Goal: Information Seeking & Learning: Learn about a topic

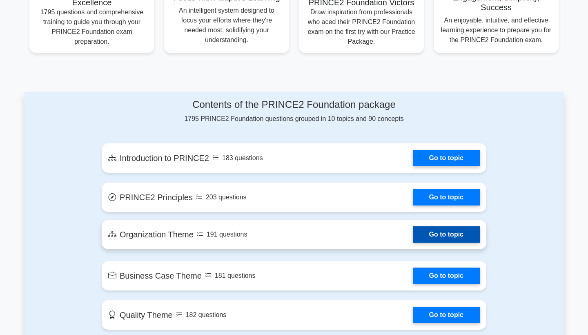
scroll to position [351, 0]
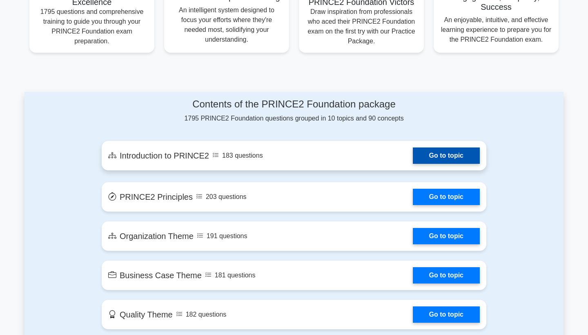
click at [445, 155] on link "Go to topic" at bounding box center [446, 155] width 67 height 16
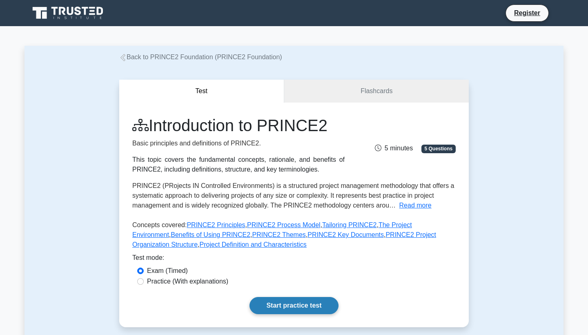
click at [310, 302] on link "Start practice test" at bounding box center [294, 305] width 89 height 17
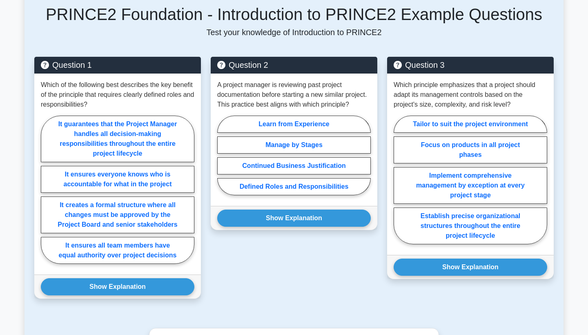
scroll to position [365, 0]
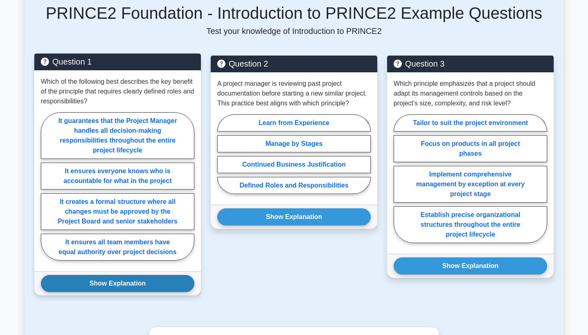
click at [163, 281] on button "Show Explanation" at bounding box center [118, 283] width 154 height 17
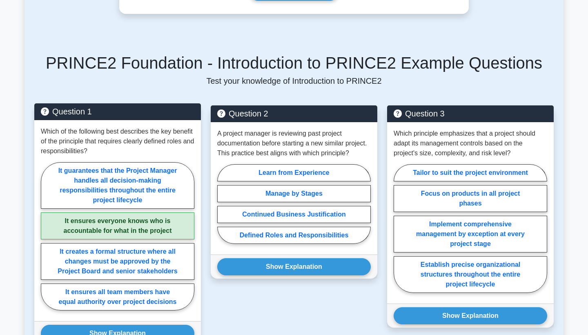
scroll to position [318, 0]
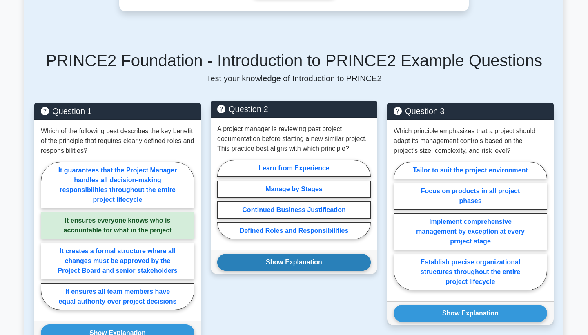
click at [270, 263] on button "Show Explanation" at bounding box center [294, 262] width 154 height 17
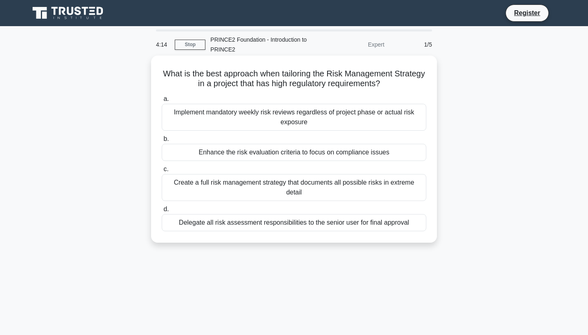
click at [286, 122] on div "Implement mandatory weekly risk reviews regardless of project phase or actual r…" at bounding box center [294, 117] width 265 height 27
click at [162, 102] on input "a. Implement mandatory weekly risk reviews regardless of project phase or actua…" at bounding box center [162, 98] width 0 height 5
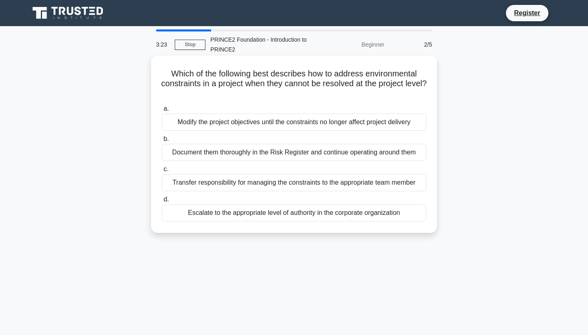
click at [265, 153] on div "Document them thoroughly in the Risk Register and continue operating around them" at bounding box center [294, 152] width 265 height 17
click at [162, 142] on input "b. Document them thoroughly in the Risk Register and continue operating around …" at bounding box center [162, 138] width 0 height 5
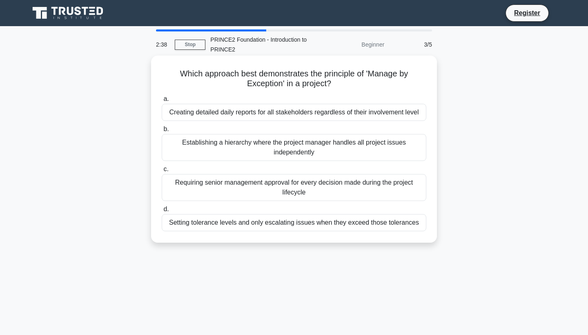
click at [287, 113] on div "Creating detailed daily reports for all stakeholders regardless of their involv…" at bounding box center [294, 112] width 265 height 17
click at [162, 102] on input "a. Creating detailed daily reports for all stakeholders regardless of their inv…" at bounding box center [162, 98] width 0 height 5
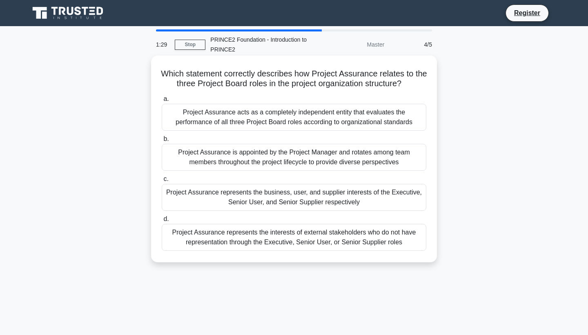
click at [295, 156] on div "Project Assurance is appointed by the Project Manager and rotates among team me…" at bounding box center [294, 157] width 265 height 27
click at [162, 142] on input "b. Project Assurance is appointed by the Project Manager and rotates among team…" at bounding box center [162, 138] width 0 height 5
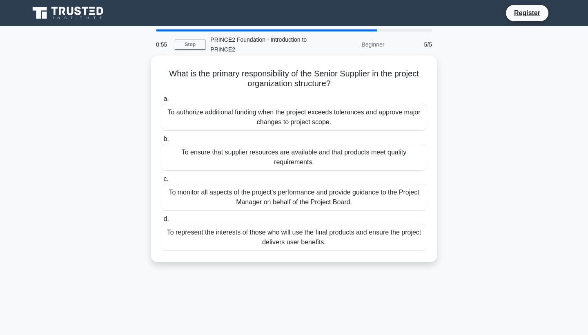
click at [291, 157] on div "To ensure that supplier resources are available and that products meet quality …" at bounding box center [294, 157] width 265 height 27
click at [162, 142] on input "b. To ensure that supplier resources are available and that products meet quali…" at bounding box center [162, 138] width 0 height 5
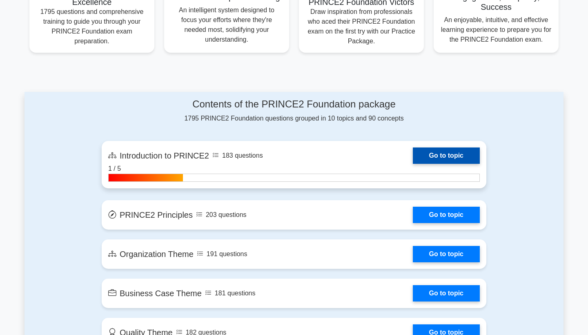
click at [451, 157] on link "Go to topic" at bounding box center [446, 155] width 67 height 16
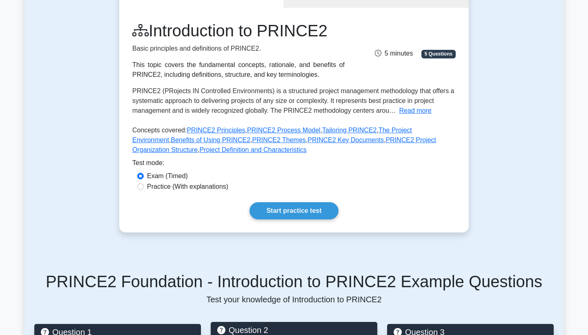
scroll to position [14, 0]
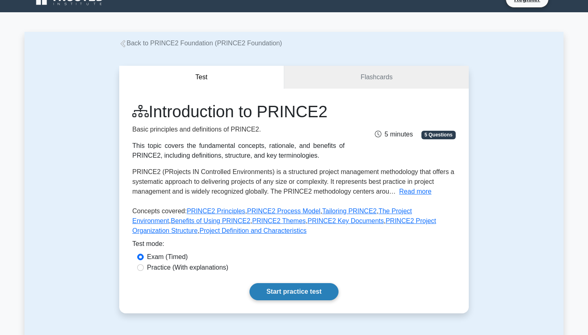
click at [297, 292] on link "Start practice test" at bounding box center [294, 291] width 89 height 17
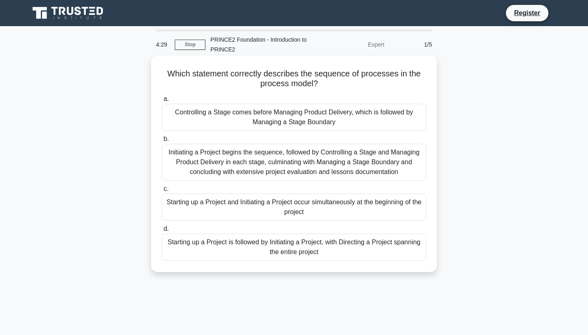
click at [327, 169] on div "Initiating a Project begins the sequence, followed by Controlling a Stage and M…" at bounding box center [294, 162] width 265 height 37
click at [162, 142] on input "b. Initiating a Project begins the sequence, followed by Controlling a Stage an…" at bounding box center [162, 138] width 0 height 5
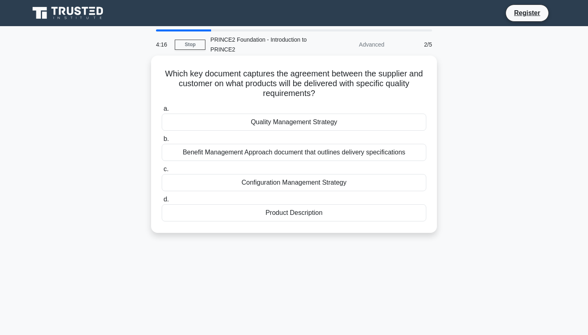
click at [266, 122] on div "Quality Management Strategy" at bounding box center [294, 122] width 265 height 17
click at [162, 112] on input "a. Quality Management Strategy" at bounding box center [162, 108] width 0 height 5
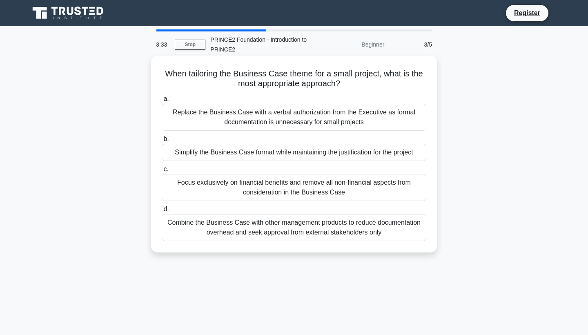
click at [284, 153] on div "Simplify the Business Case format while maintaining the justification for the p…" at bounding box center [294, 152] width 265 height 17
click at [162, 142] on input "b. Simplify the Business Case format while maintaining the justification for th…" at bounding box center [162, 138] width 0 height 5
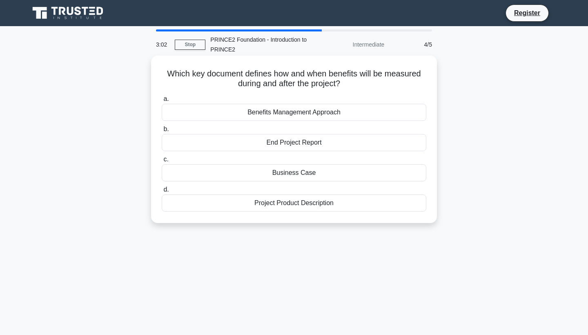
click at [300, 171] on div "Business Case" at bounding box center [294, 172] width 265 height 17
click at [162, 162] on input "c. Business Case" at bounding box center [162, 159] width 0 height 5
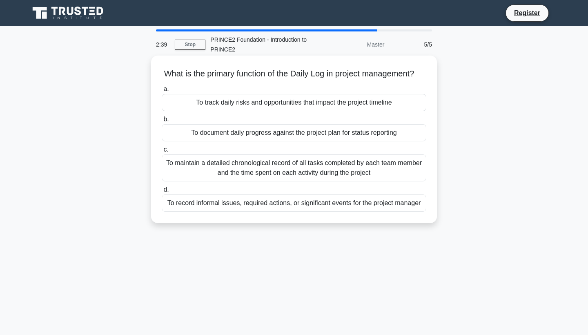
click at [314, 146] on label "c. To maintain a detailed chronological record of all tasks completed by each t…" at bounding box center [294, 163] width 265 height 37
click at [162, 147] on input "c. To maintain a detailed chronological record of all tasks completed by each t…" at bounding box center [162, 149] width 0 height 5
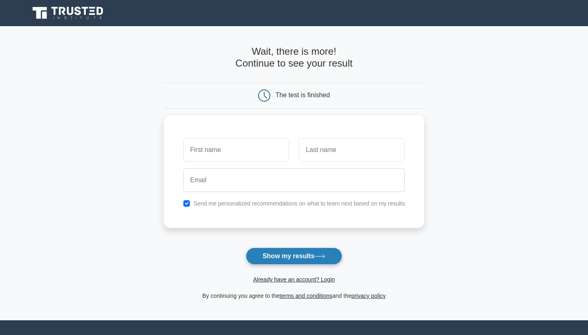
click at [299, 254] on button "Show my results" at bounding box center [294, 256] width 96 height 17
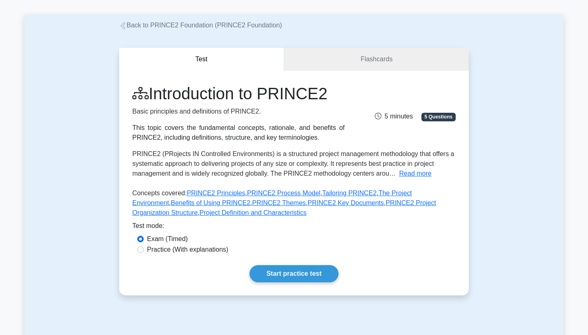
scroll to position [28, 0]
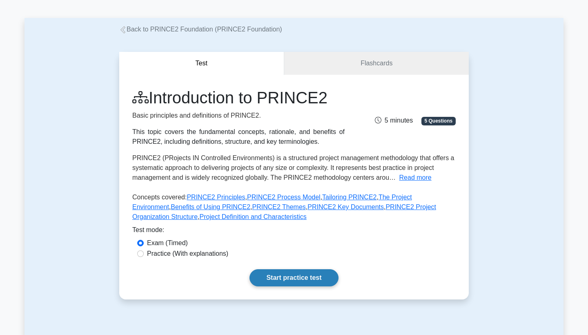
click at [293, 279] on link "Start practice test" at bounding box center [294, 277] width 89 height 17
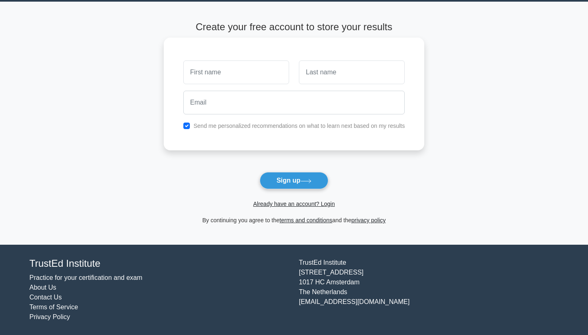
scroll to position [24, 0]
